Goal: Find specific page/section: Find specific page/section

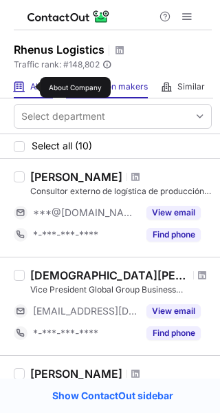
click at [31, 87] on span "About" at bounding box center [41, 86] width 23 height 11
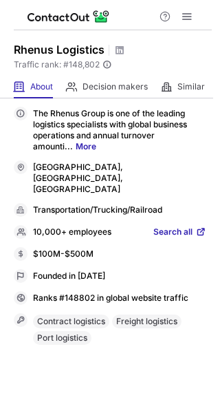
click at [179, 226] on span "Search all" at bounding box center [172, 232] width 39 height 12
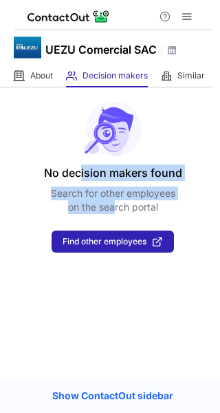
drag, startPoint x: 80, startPoint y: 164, endPoint x: 111, endPoint y: 209, distance: 54.8
click at [111, 209] on div "No decision makers found Search for other employees on the search portal Find o…" at bounding box center [110, 169] width 220 height 165
click at [111, 209] on p "Search for other employees on the search portal" at bounding box center [113, 200] width 125 height 28
drag, startPoint x: 111, startPoint y: 209, endPoint x: 79, endPoint y: 157, distance: 60.9
click at [79, 157] on div "No decision makers found Search for other employees on the search portal Find o…" at bounding box center [110, 169] width 220 height 165
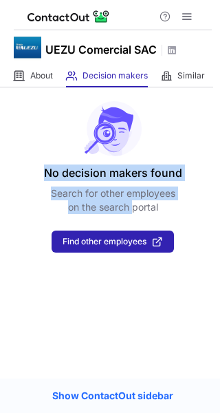
click at [79, 157] on div "No decision makers found Search for other employees on the search portal Find o…" at bounding box center [110, 169] width 220 height 165
drag, startPoint x: 97, startPoint y: 170, endPoint x: 116, endPoint y: 204, distance: 39.1
click at [116, 204] on div "No decision makers found Search for other employees on the search portal Find o…" at bounding box center [110, 169] width 220 height 165
click at [116, 204] on p "Search for other employees on the search portal" at bounding box center [113, 200] width 125 height 28
drag, startPoint x: 108, startPoint y: 196, endPoint x: 89, endPoint y: 162, distance: 38.8
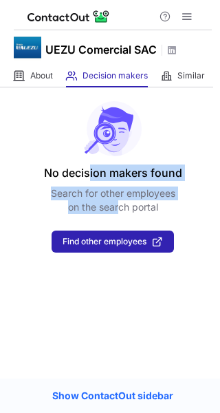
click at [89, 162] on div "No decision makers found Search for other employees on the search portal Find o…" at bounding box center [110, 169] width 220 height 165
click at [116, 202] on div "No decision makers found Search for other employees on the search portal Find o…" at bounding box center [110, 169] width 220 height 165
click at [116, 202] on p "Search for other employees on the search portal" at bounding box center [113, 200] width 125 height 28
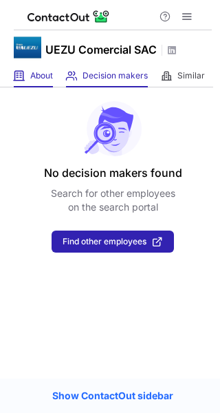
click at [37, 67] on div "About About Company" at bounding box center [33, 76] width 39 height 23
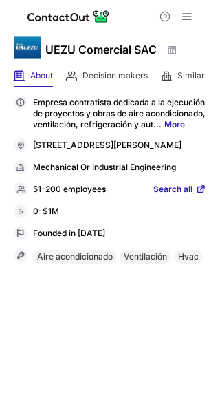
click at [180, 196] on span "Search all" at bounding box center [172, 190] width 39 height 12
